Goal: Task Accomplishment & Management: Use online tool/utility

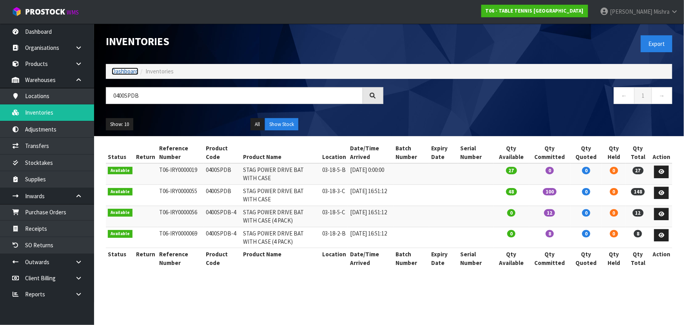
click at [112, 68] on link "Dashboard" at bounding box center [125, 70] width 27 height 7
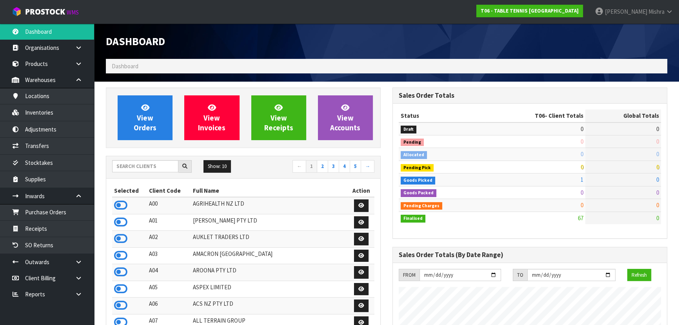
scroll to position [504, 286]
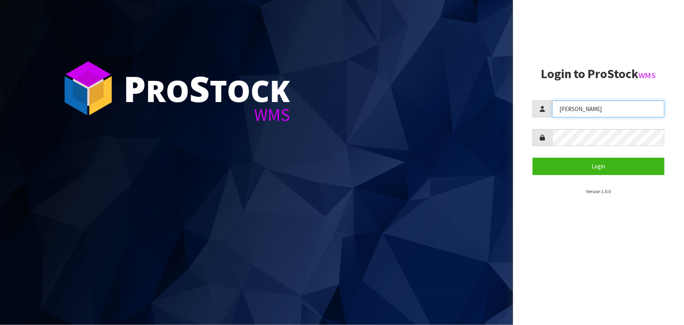
drag, startPoint x: 580, startPoint y: 108, endPoint x: 408, endPoint y: 116, distance: 172.3
click at [408, 116] on div "P ro S tock WMS Login to ProStock WMS Lalisha Login Version 1.0.0" at bounding box center [342, 162] width 684 height 325
type input "POLLY"
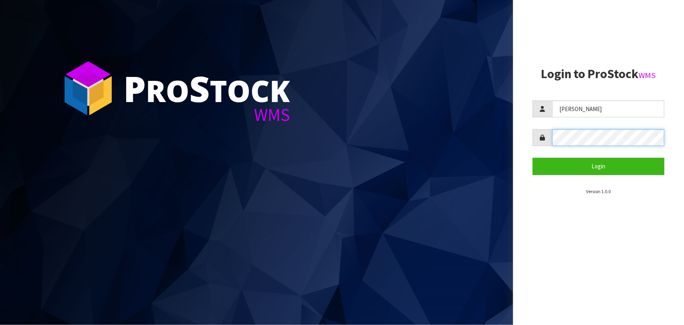
click at [543, 132] on div at bounding box center [599, 137] width 132 height 17
click at [533, 158] on button "Login" at bounding box center [599, 166] width 132 height 17
